Goal: Navigation & Orientation: Find specific page/section

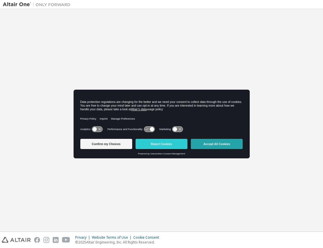
click at [216, 142] on button "Accept All Cookies" at bounding box center [217, 144] width 52 height 10
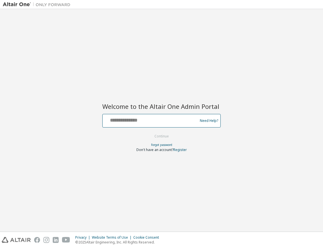
click at [157, 122] on input "text" at bounding box center [151, 119] width 92 height 8
click at [149, 123] on input "text" at bounding box center [151, 119] width 92 height 8
type input "**********"
click at [149, 132] on button "Continue" at bounding box center [162, 136] width 26 height 8
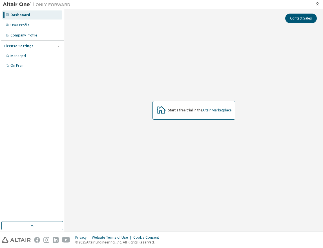
click at [17, 3] on img at bounding box center [38, 5] width 71 height 6
click at [19, 26] on div "User Profile" at bounding box center [19, 25] width 19 height 5
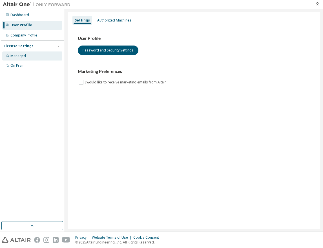
click at [19, 56] on div "Managed" at bounding box center [18, 56] width 16 height 5
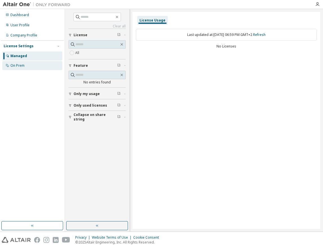
click at [21, 65] on div "On Prem" at bounding box center [17, 65] width 14 height 5
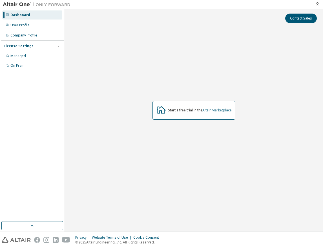
click at [216, 110] on link "Altair Marketplace" at bounding box center [217, 110] width 29 height 5
